Goal: Find specific page/section

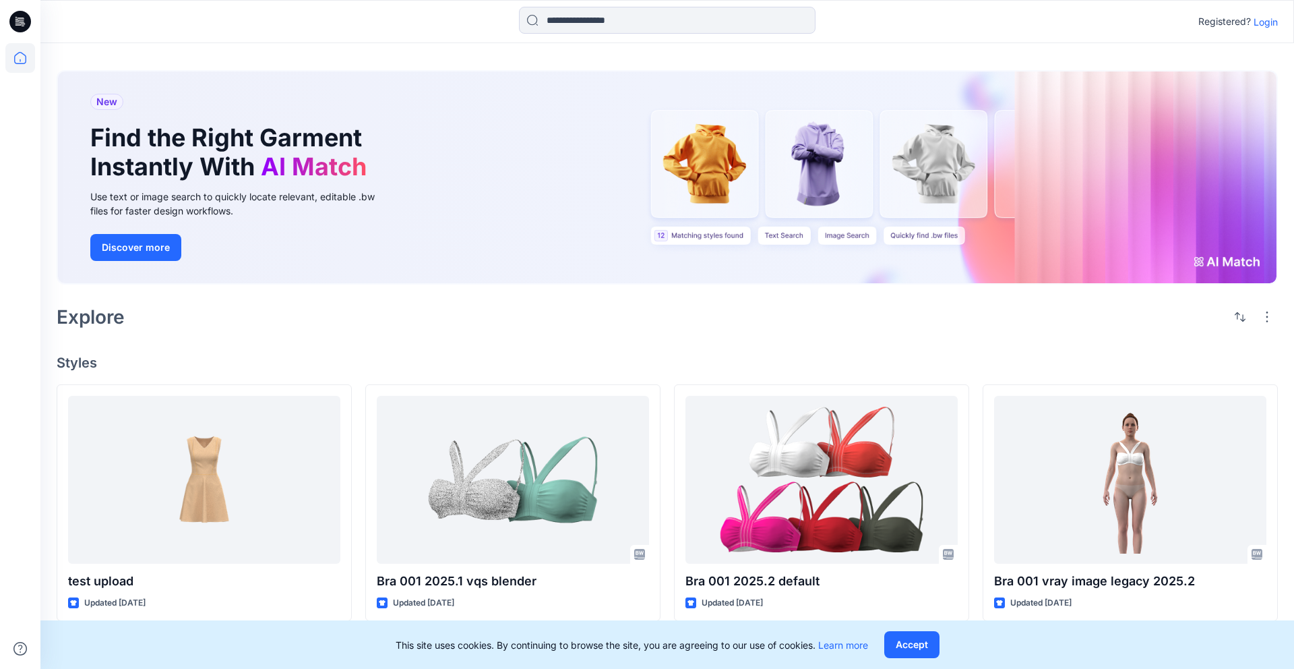
click at [1272, 23] on p "Login" at bounding box center [1265, 22] width 24 height 14
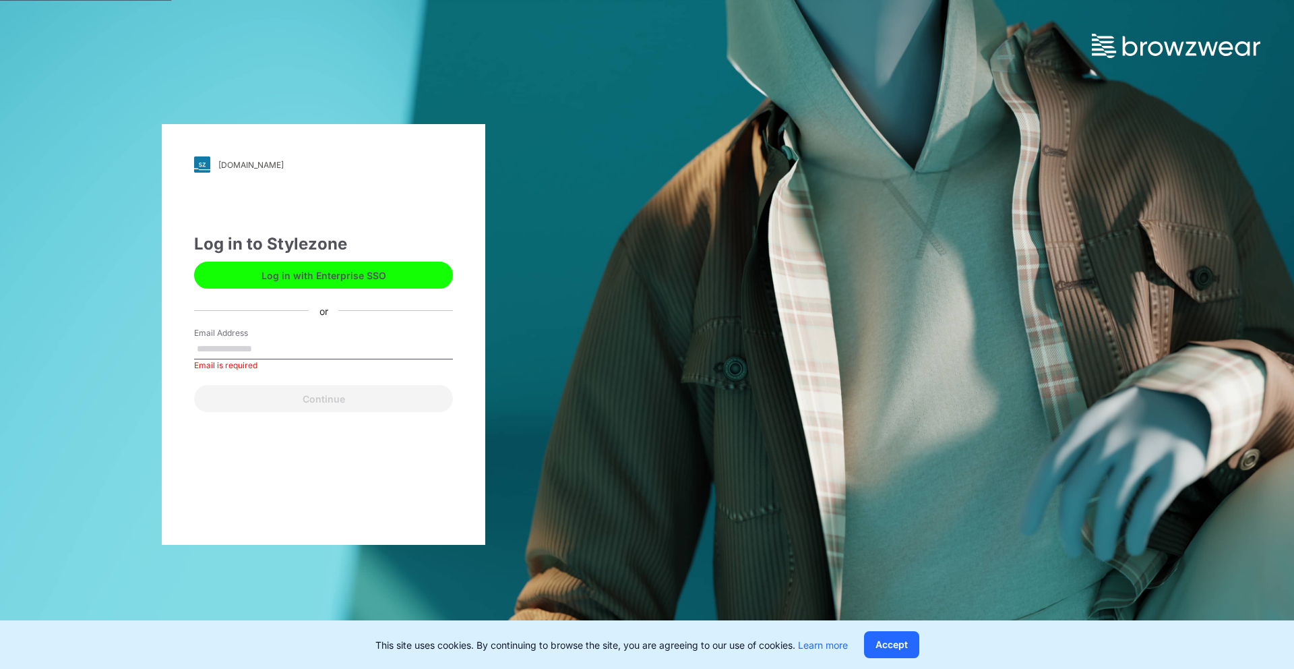
click at [288, 282] on button "Log in with Enterprise SSO" at bounding box center [323, 274] width 259 height 27
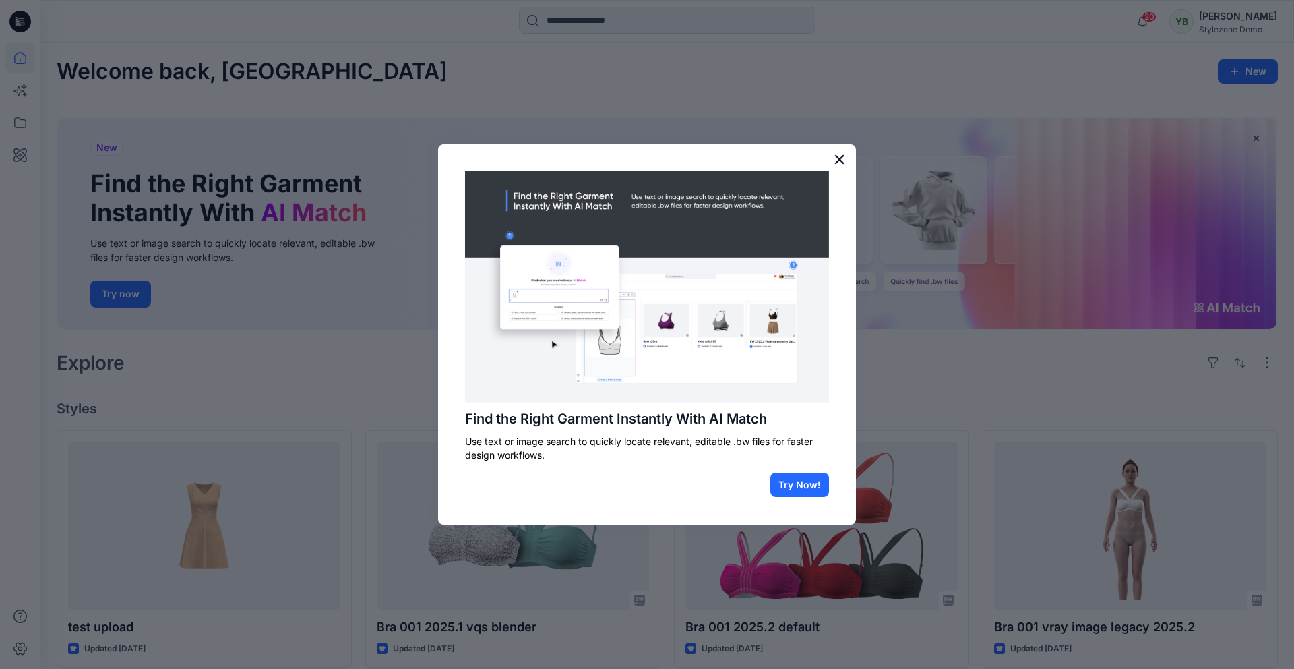
click at [844, 160] on button "×" at bounding box center [839, 159] width 13 height 22
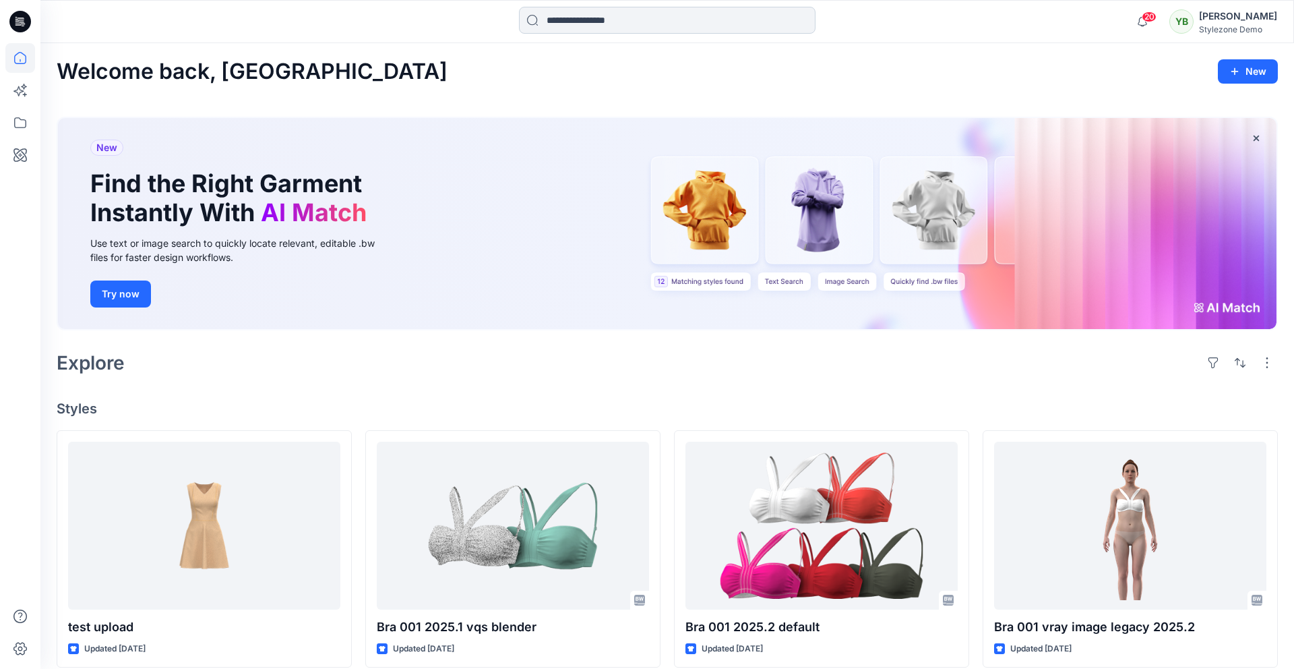
click at [649, 24] on input at bounding box center [667, 20] width 297 height 27
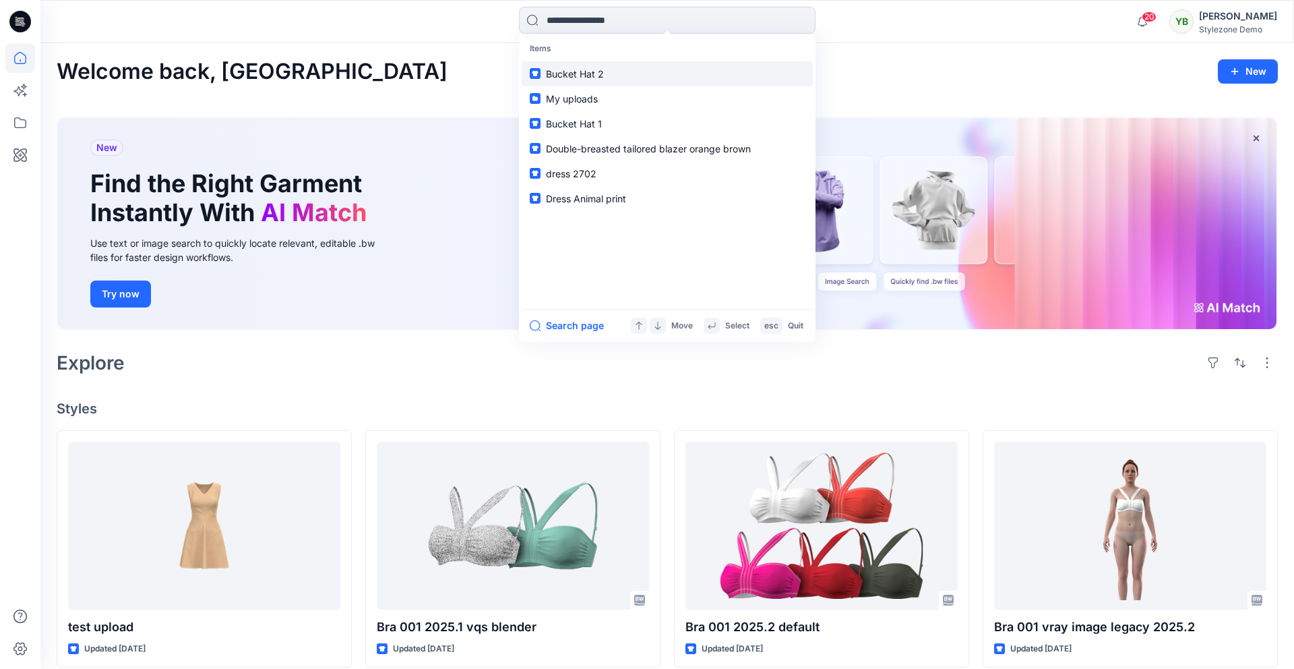
click at [571, 72] on span "Bucket Hat 2" at bounding box center [575, 73] width 58 height 11
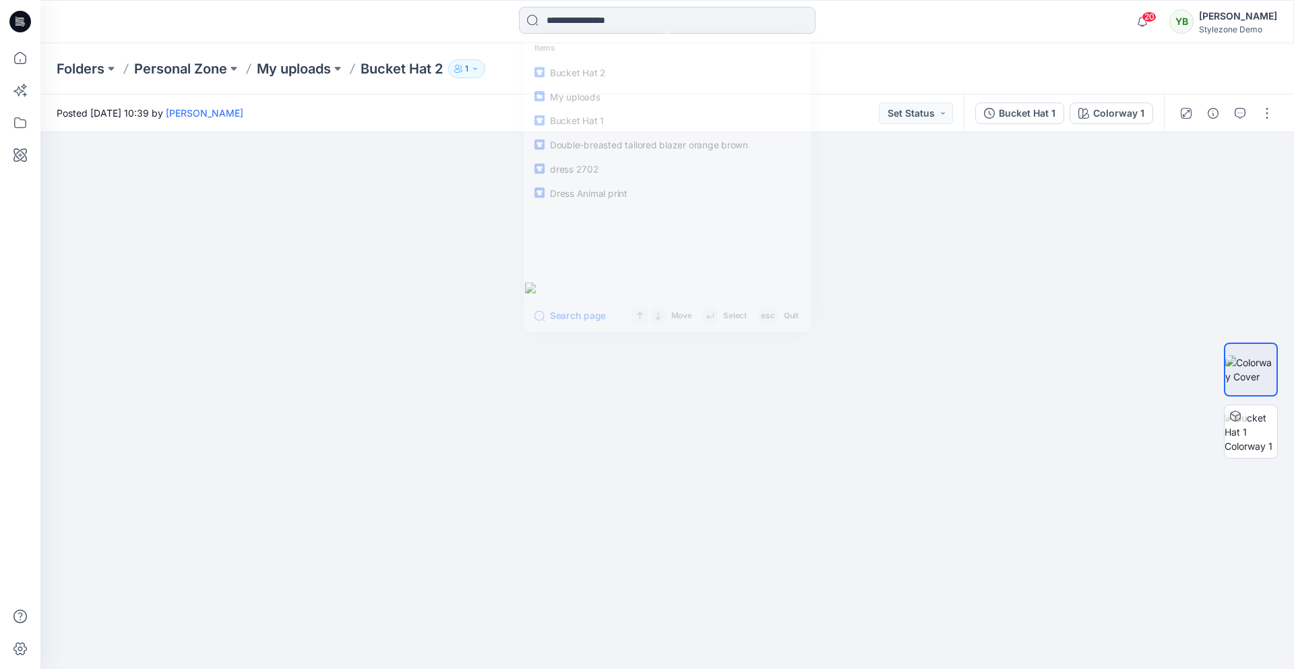
click at [588, 24] on input at bounding box center [667, 20] width 297 height 27
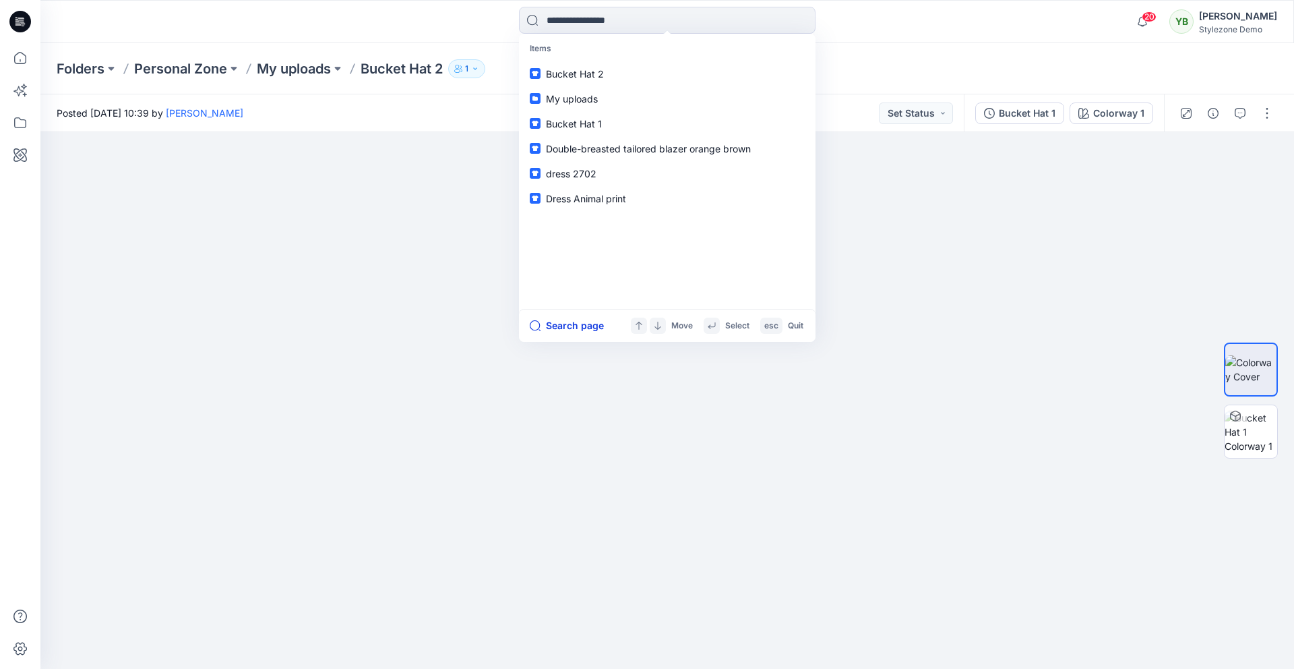
click at [575, 321] on button "Search page" at bounding box center [567, 325] width 74 height 16
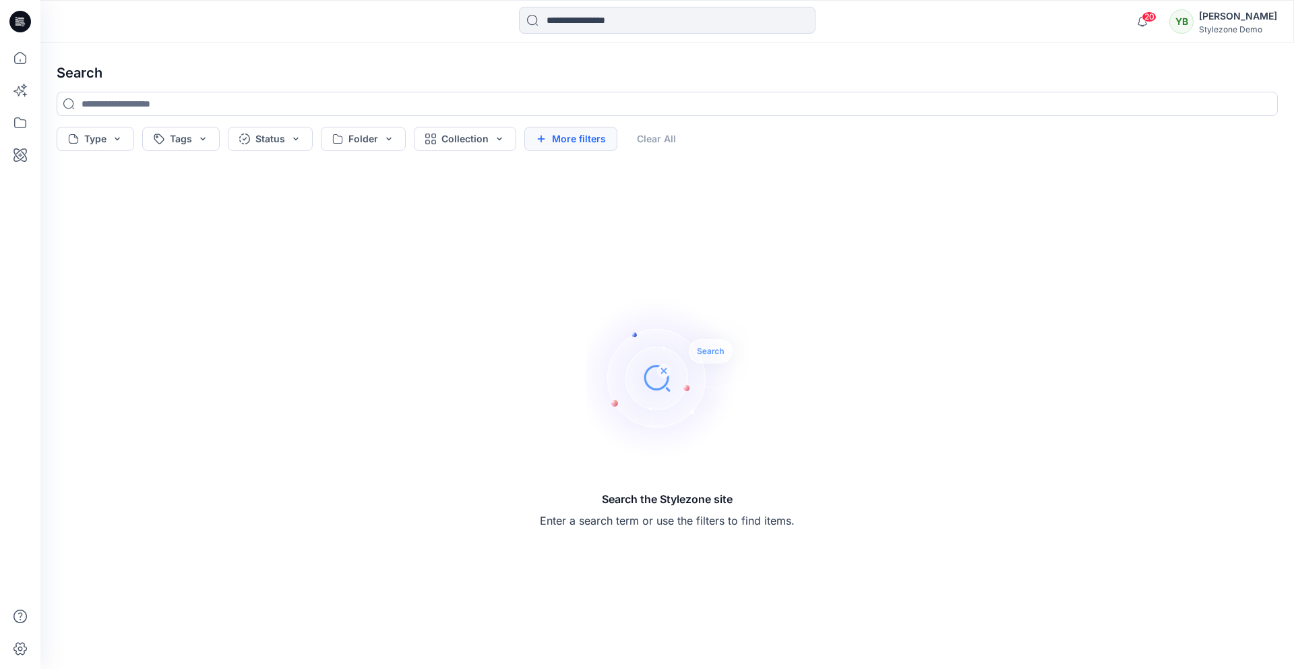
click at [561, 140] on button "More filters" at bounding box center [570, 139] width 93 height 24
click at [712, 138] on button "Metadata" at bounding box center [687, 139] width 98 height 24
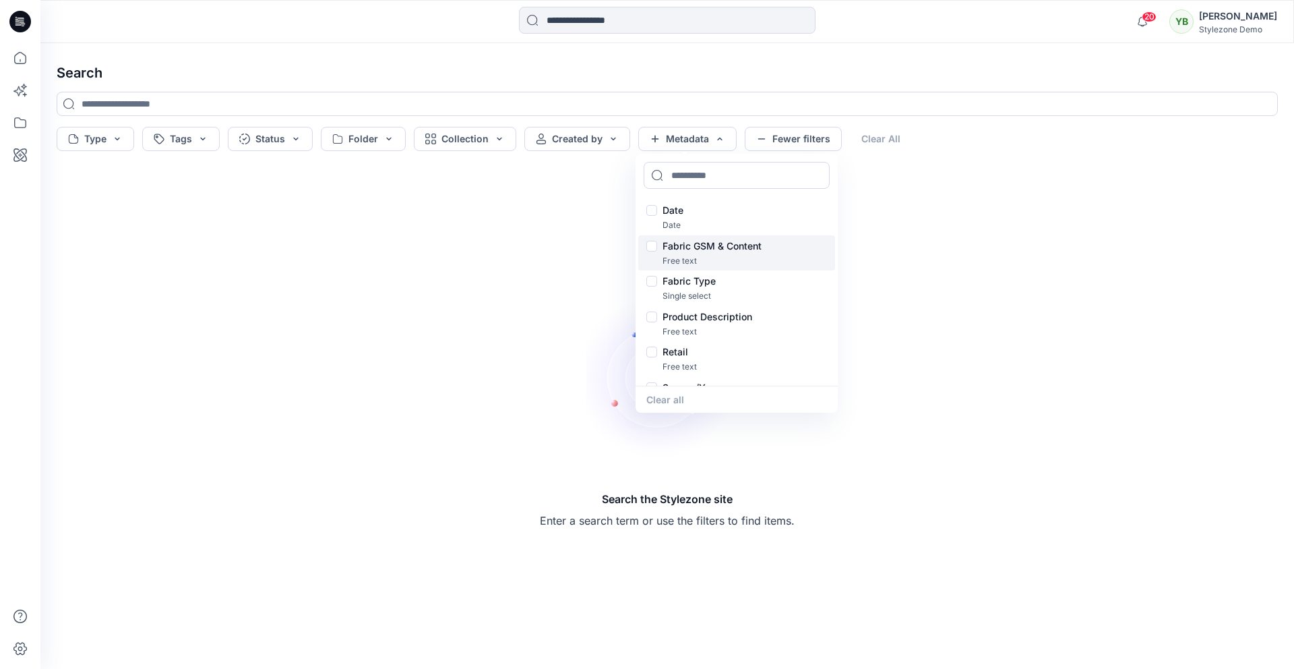
click at [653, 245] on div "Fabric GSM & Content" at bounding box center [736, 246] width 181 height 16
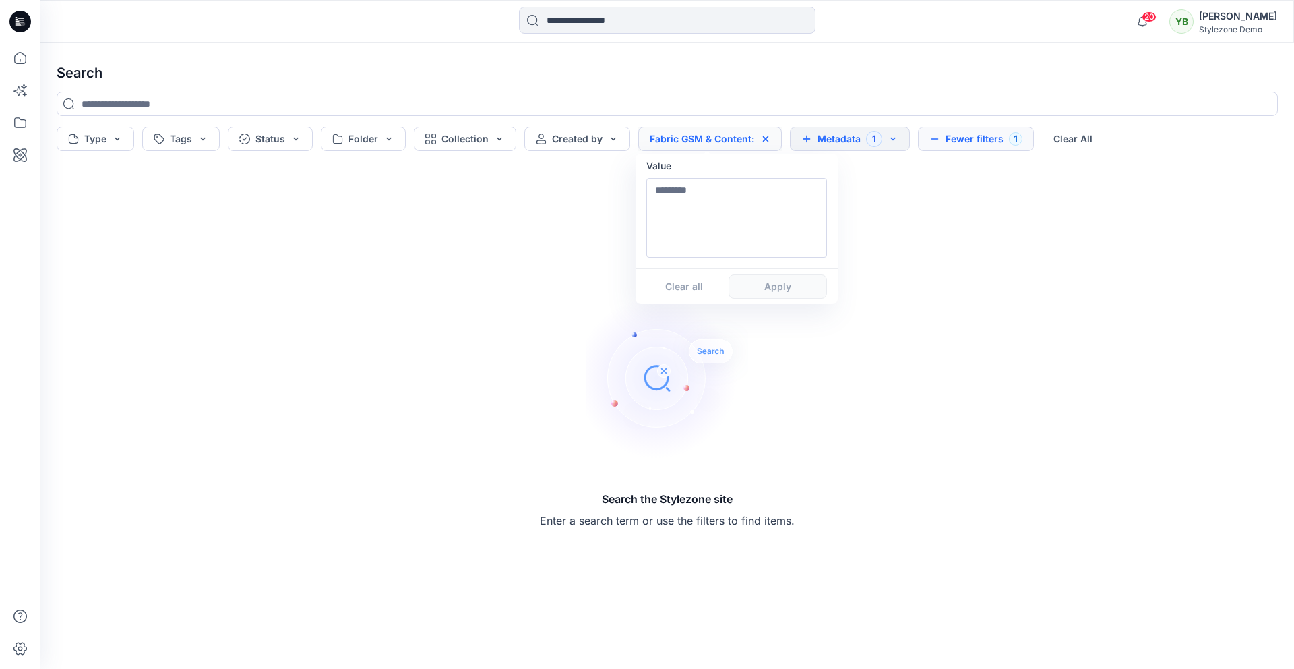
click at [763, 138] on icon at bounding box center [765, 138] width 5 height 5
click at [711, 191] on div "Search the Stylezone site Enter a search term or use the filters to find items." at bounding box center [667, 412] width 1243 height 491
click at [695, 136] on button "Metadata" at bounding box center [687, 139] width 98 height 24
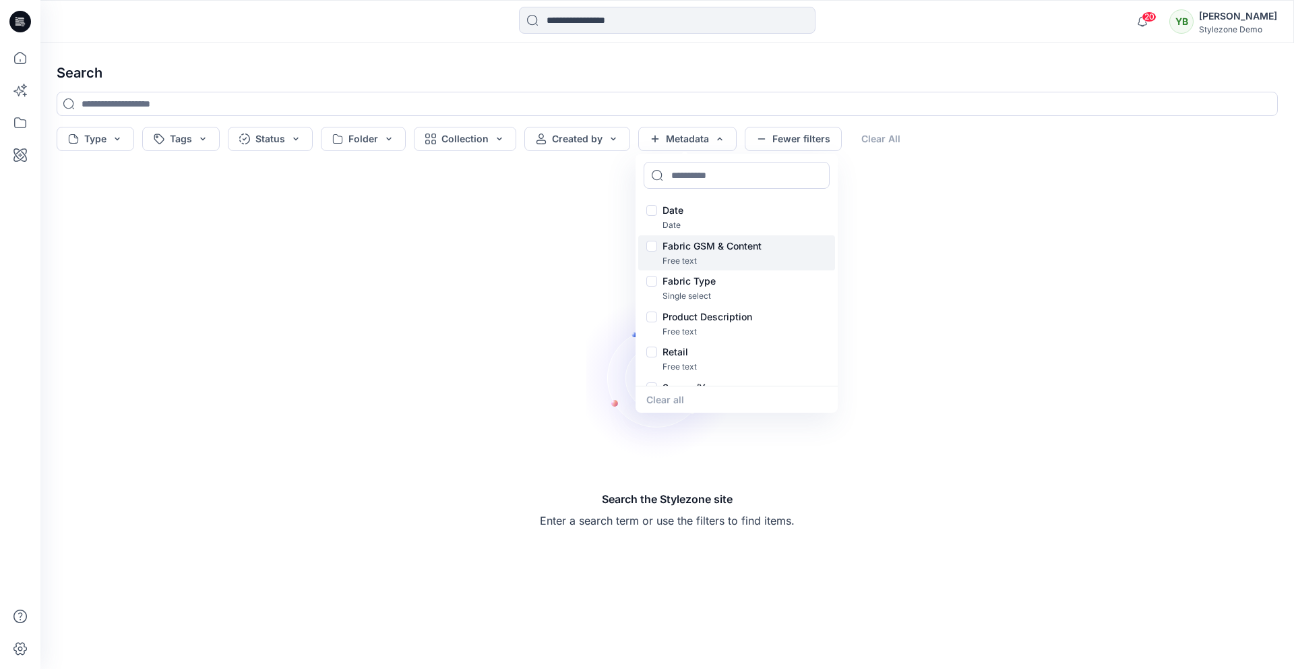
click at [654, 246] on div "Fabric GSM & Content" at bounding box center [736, 246] width 181 height 16
